Goal: Entertainment & Leisure: Consume media (video, audio)

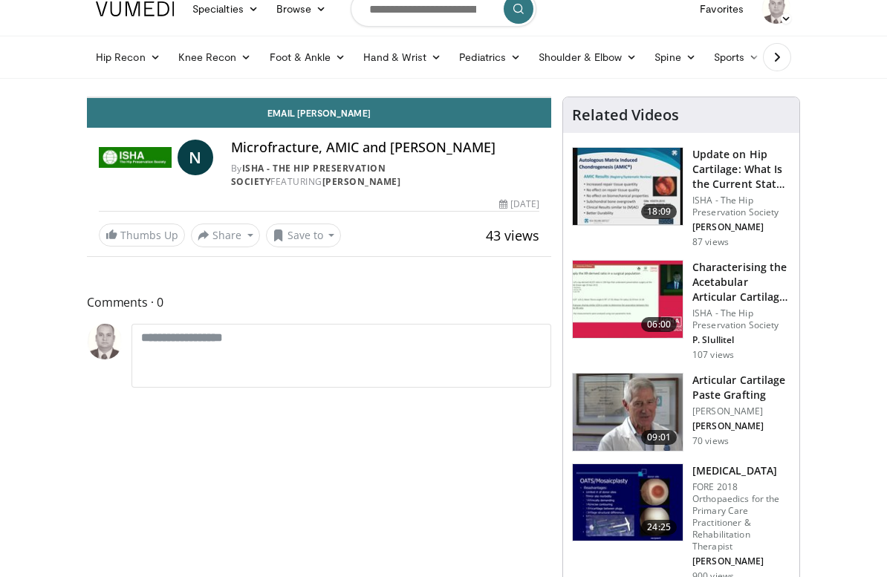
click at [340, 118] on icon "Video Player" at bounding box center [319, 98] width 42 height 42
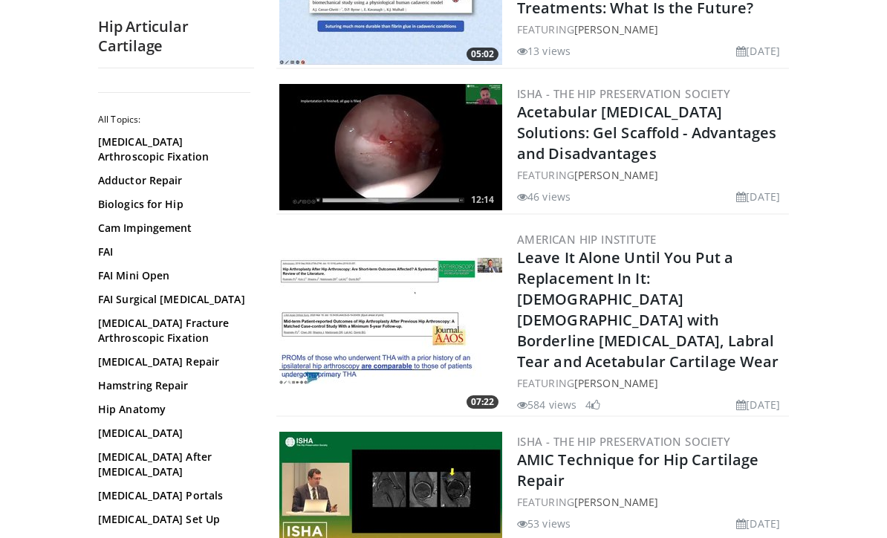
scroll to position [229, 0]
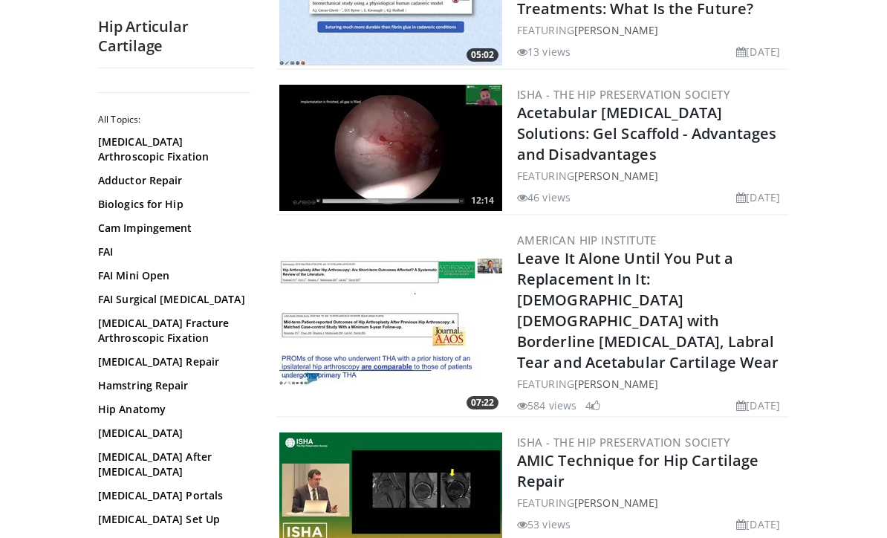
click at [512, 151] on div "12:14 ISHA - The Hip Preservation Society Acetabular Chondropathy Solutions: Ge…" at bounding box center [532, 149] width 513 height 134
click at [560, 145] on link "Acetabular Chondropathy Solutions: Gel Scaffold - Advantages and Disadvantages" at bounding box center [647, 134] width 260 height 62
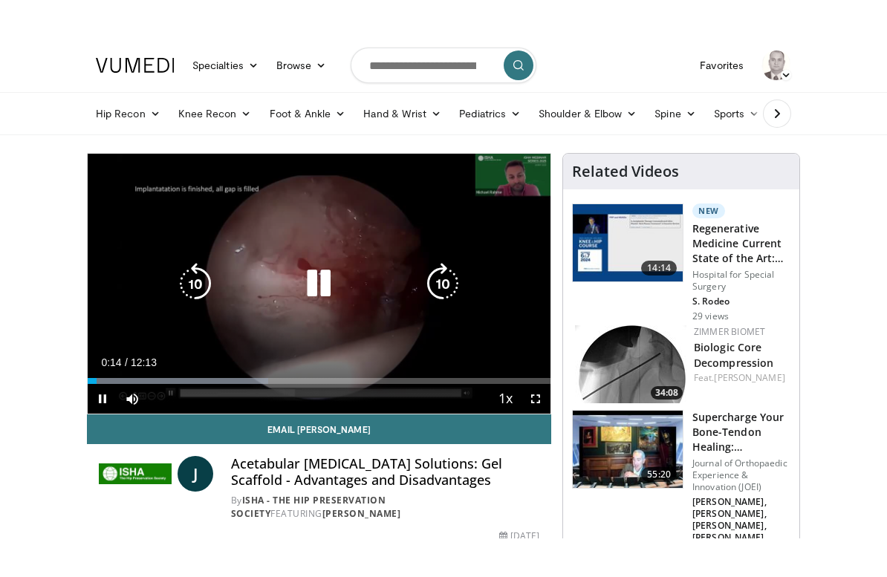
scroll to position [18, 0]
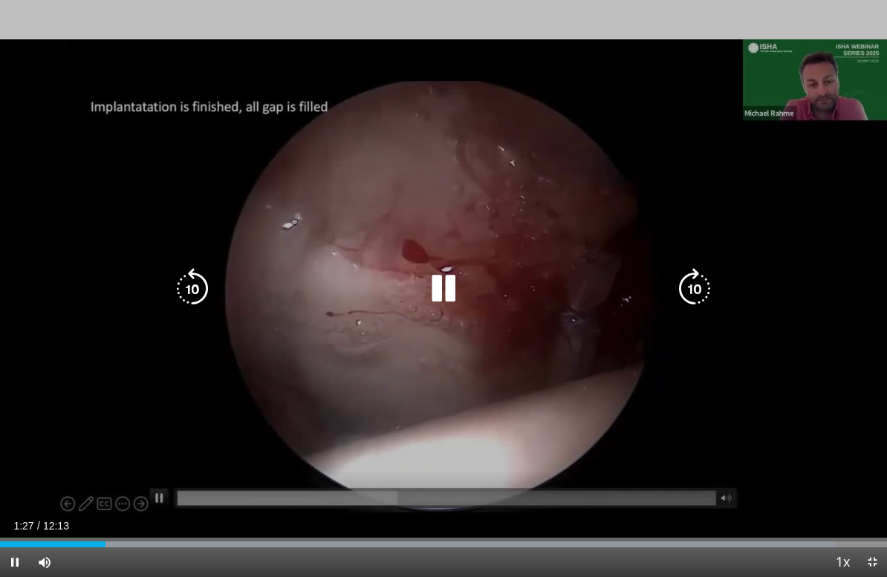
click at [449, 293] on icon "Video Player" at bounding box center [444, 289] width 42 height 42
click at [119, 420] on div "10 seconds Tap to unmute" at bounding box center [443, 288] width 887 height 577
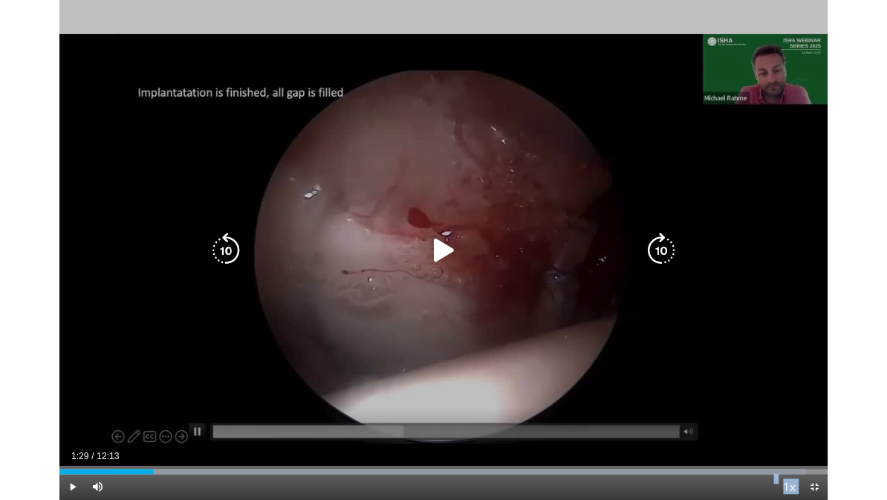
scroll to position [0, 0]
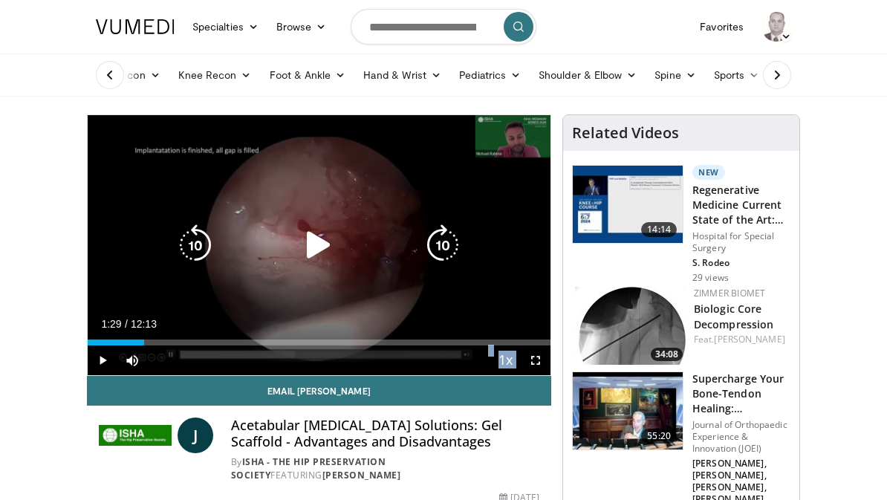
click at [308, 233] on icon "Video Player" at bounding box center [319, 245] width 42 height 42
click at [146, 343] on div "Progress Bar" at bounding box center [117, 343] width 59 height 6
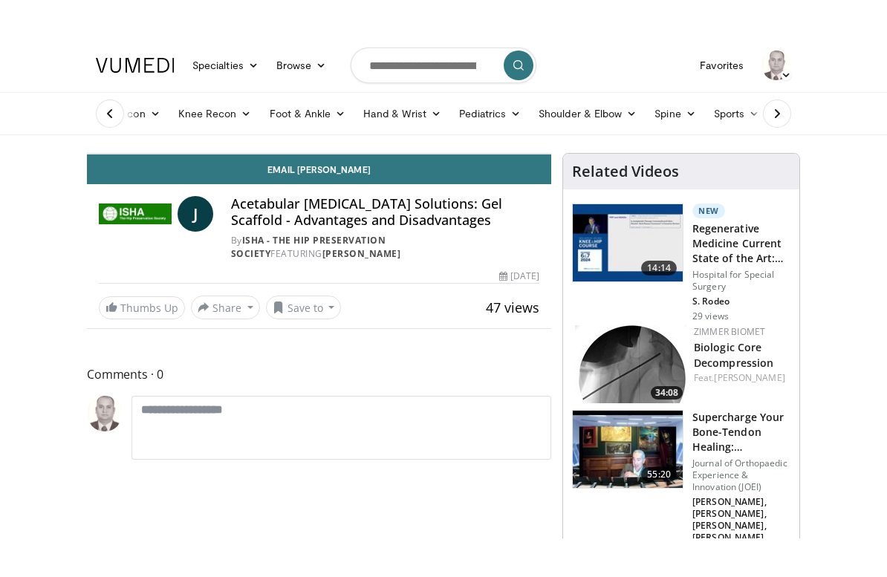
scroll to position [18, 0]
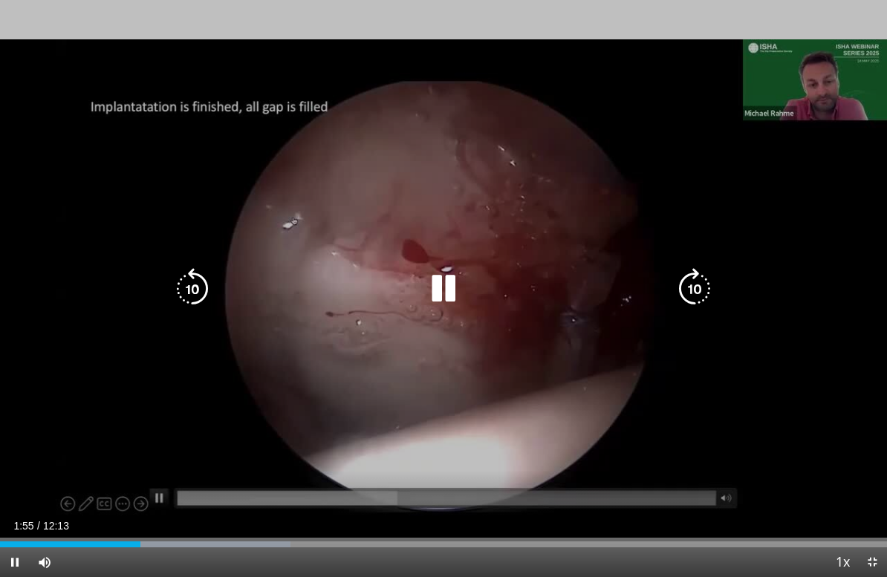
click at [694, 286] on icon "Video Player" at bounding box center [695, 289] width 42 height 42
click at [697, 287] on icon "Video Player" at bounding box center [695, 289] width 42 height 42
click at [697, 288] on icon "Video Player" at bounding box center [695, 289] width 42 height 42
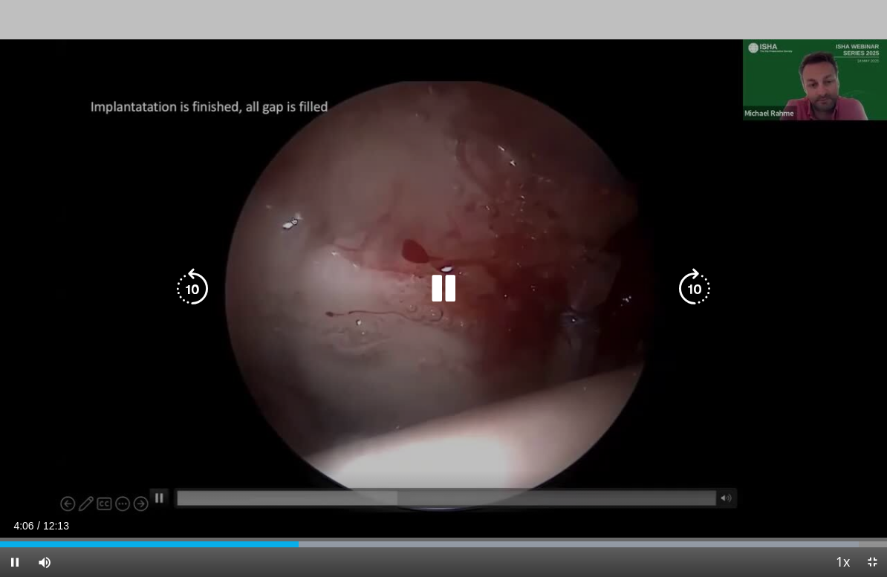
click at [686, 290] on icon "Video Player" at bounding box center [695, 289] width 42 height 42
click at [700, 283] on icon "Video Player" at bounding box center [695, 289] width 42 height 42
click at [695, 288] on icon "Video Player" at bounding box center [695, 289] width 42 height 42
click at [706, 285] on icon "Video Player" at bounding box center [695, 289] width 42 height 42
click at [704, 281] on icon "Video Player" at bounding box center [695, 289] width 42 height 42
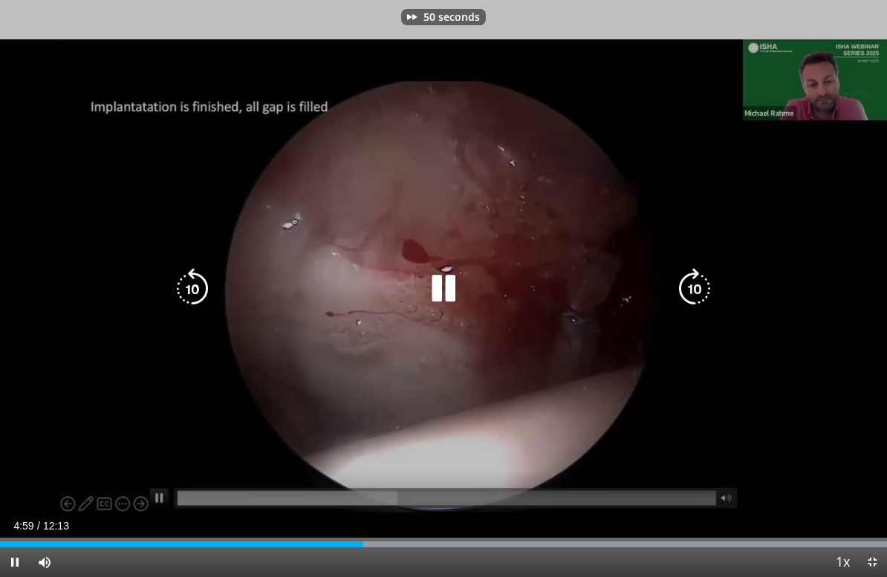
click at [694, 284] on icon "Video Player" at bounding box center [695, 289] width 42 height 42
click at [695, 287] on icon "Video Player" at bounding box center [695, 289] width 42 height 42
click at [692, 283] on icon "Video Player" at bounding box center [695, 289] width 42 height 42
click at [694, 288] on icon "Video Player" at bounding box center [695, 289] width 42 height 42
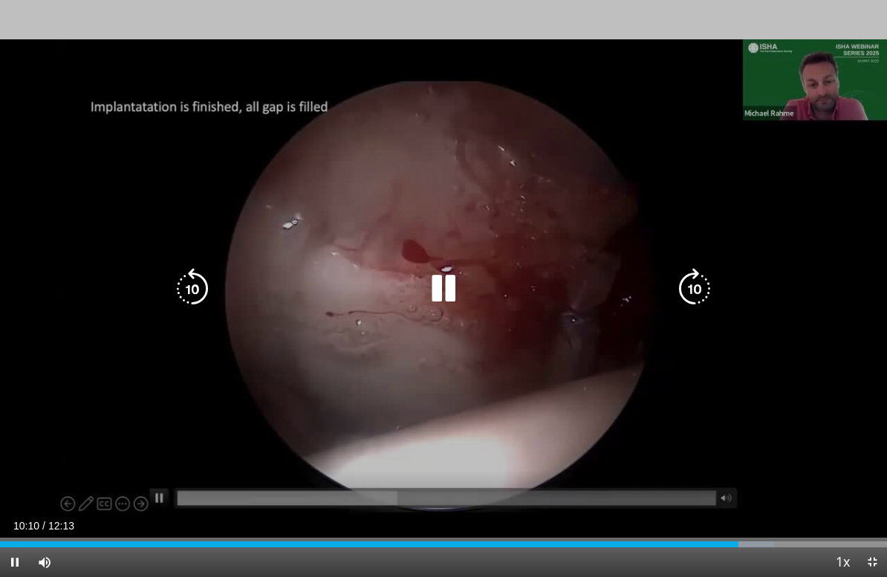
click at [191, 286] on icon "Video Player" at bounding box center [193, 289] width 42 height 42
click at [189, 288] on icon "Video Player" at bounding box center [193, 289] width 42 height 42
click at [185, 283] on icon "Video Player" at bounding box center [193, 289] width 42 height 42
click at [192, 289] on icon "Video Player" at bounding box center [193, 289] width 42 height 42
click at [193, 285] on icon "Video Player" at bounding box center [193, 289] width 42 height 42
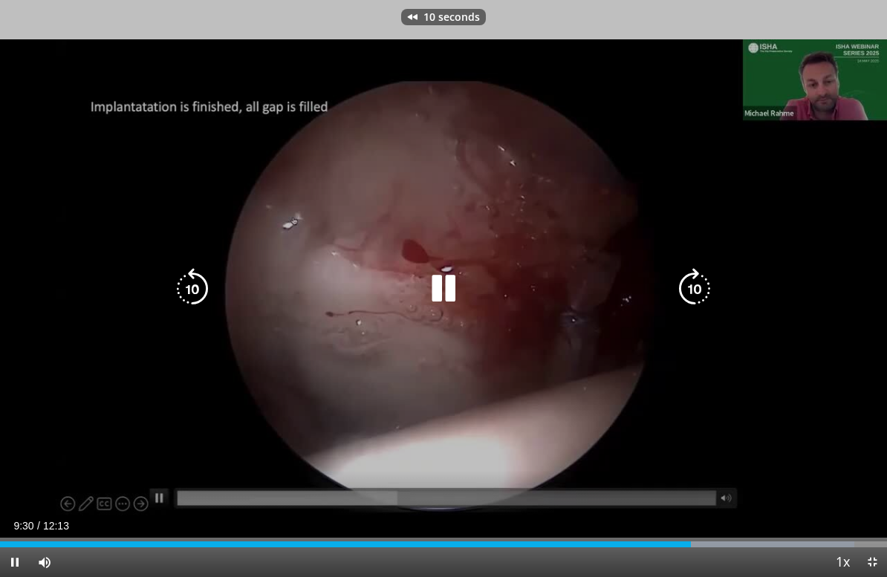
click at [187, 283] on icon "Video Player" at bounding box center [193, 289] width 42 height 42
click at [192, 280] on icon "Video Player" at bounding box center [193, 289] width 42 height 42
click at [431, 288] on icon "Video Player" at bounding box center [444, 289] width 42 height 42
click at [450, 282] on icon "Video Player" at bounding box center [444, 289] width 42 height 42
click at [103, 394] on div "10 seconds Tap to unmute" at bounding box center [443, 288] width 887 height 577
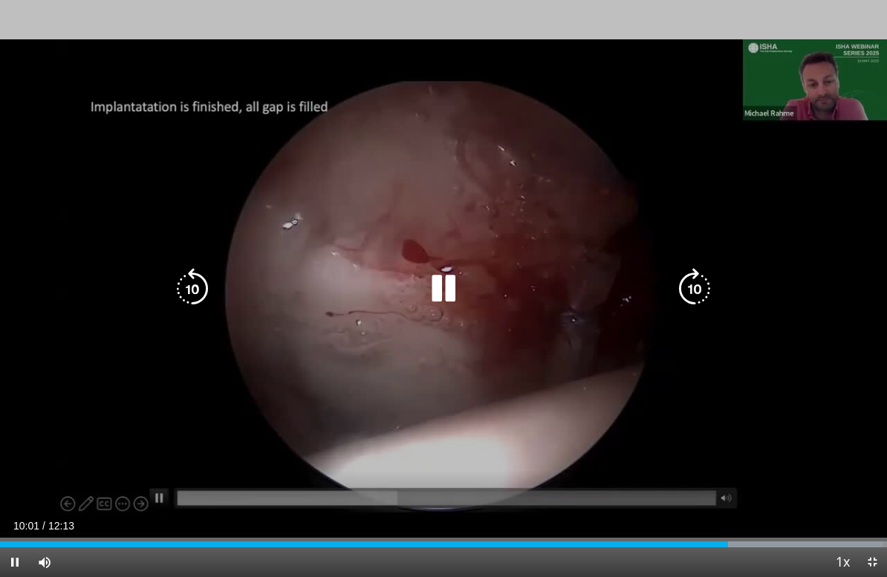
click at [447, 290] on icon "Video Player" at bounding box center [444, 289] width 42 height 42
click at [438, 287] on icon "Video Player" at bounding box center [444, 289] width 42 height 42
click at [423, 293] on icon "Video Player" at bounding box center [444, 289] width 42 height 42
click at [451, 288] on icon "Video Player" at bounding box center [444, 289] width 42 height 42
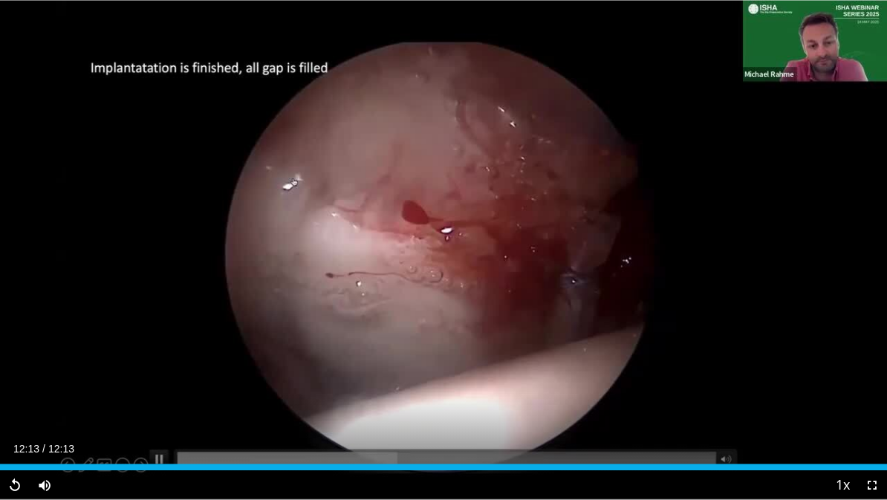
scroll to position [78, 0]
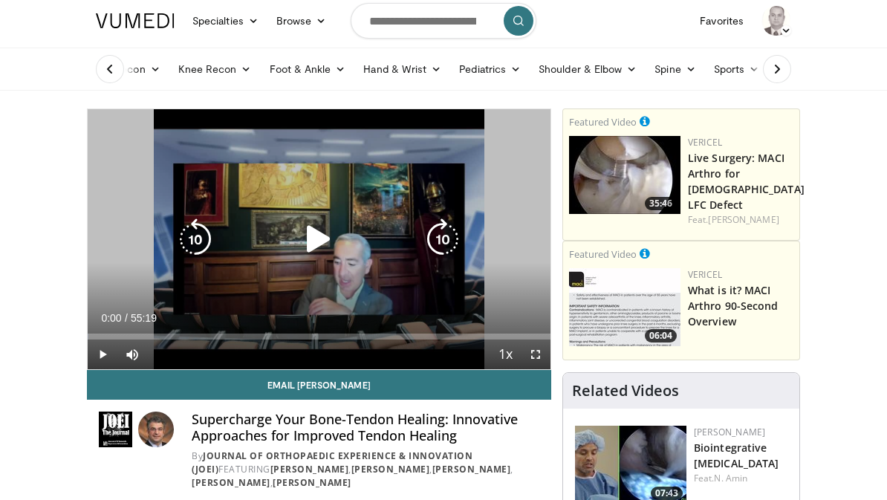
scroll to position [7, 0]
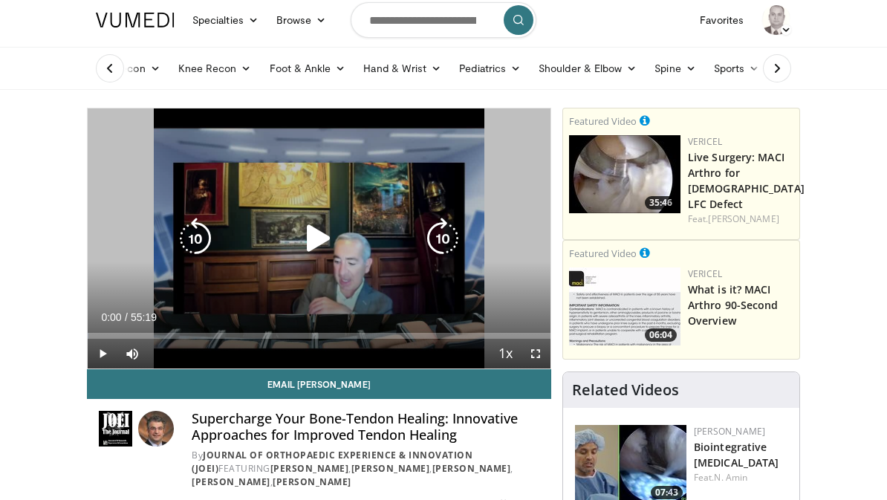
click at [316, 251] on icon "Video Player" at bounding box center [319, 239] width 42 height 42
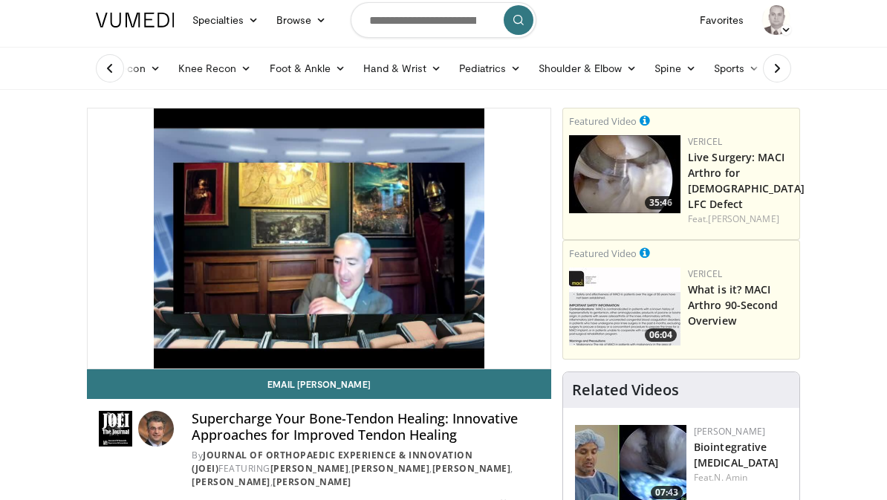
scroll to position [0, 0]
